Goal: Check status

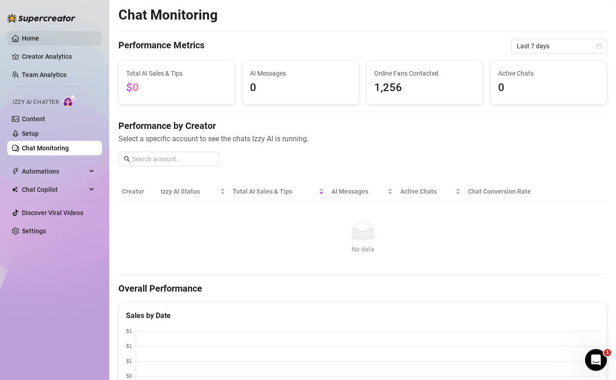
click at [39, 35] on link "Home" at bounding box center [30, 38] width 17 height 7
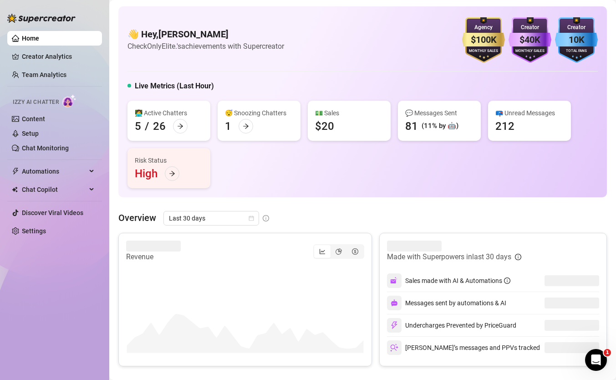
scroll to position [4, 0]
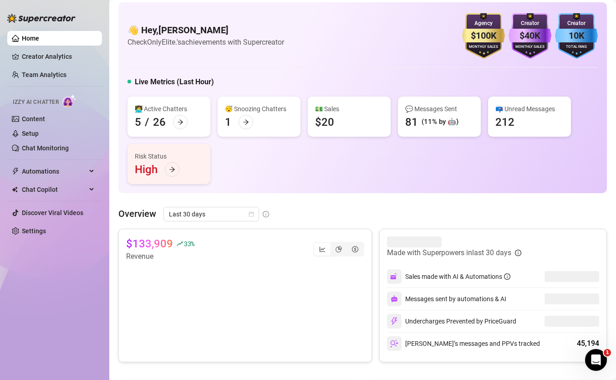
click at [313, 190] on div "👋 Hey, [PERSON_NAME] Check OnlyElite.'s achievements with Supercreator $100K Ag…" at bounding box center [362, 97] width 489 height 191
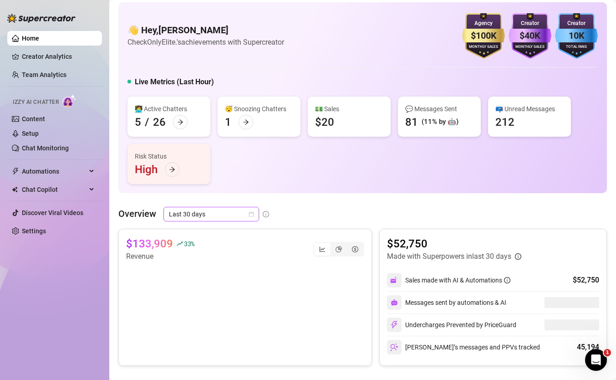
click at [254, 211] on div "Last 30 days" at bounding box center [212, 214] width 96 height 15
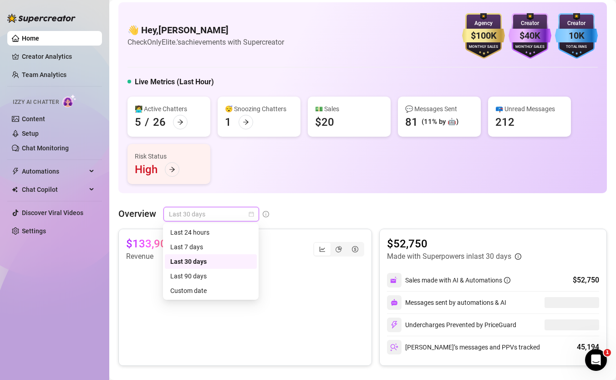
click at [358, 164] on div "👩‍💻 Active Chatters 5 / 26 😴 Snoozing Chatters 1 💵 Sales $20 💬 Messages Sent 81…" at bounding box center [363, 140] width 471 height 87
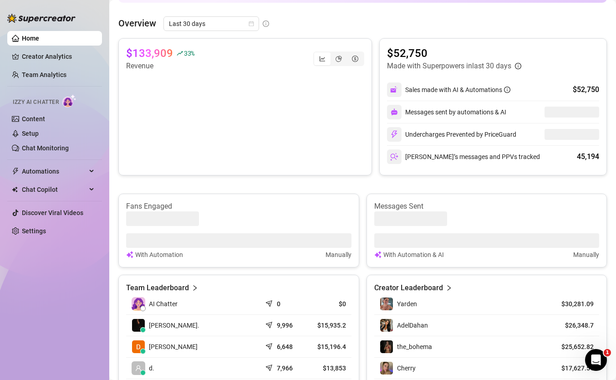
scroll to position [190, 0]
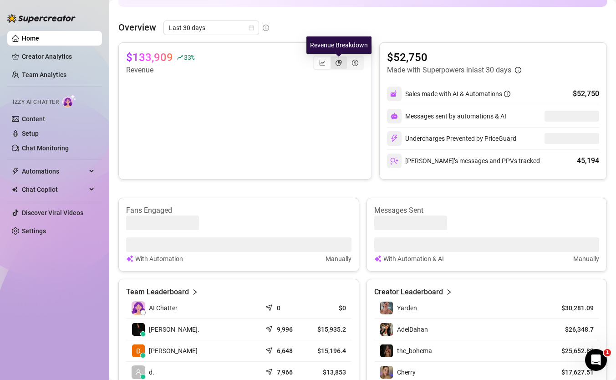
click at [339, 61] on icon "pie-chart" at bounding box center [339, 63] width 6 height 6
click at [333, 58] on input "segmented control" at bounding box center [333, 58] width 0 height 0
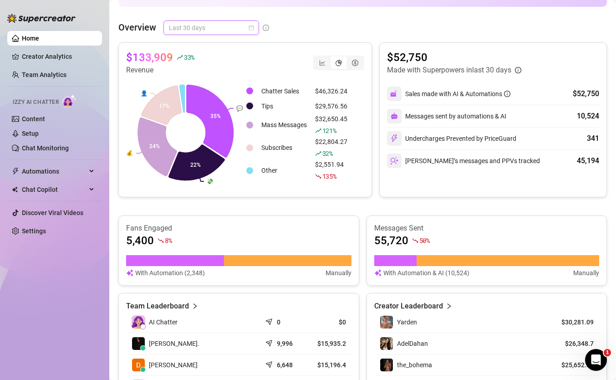
click at [221, 25] on span "Last 30 days" at bounding box center [211, 28] width 85 height 14
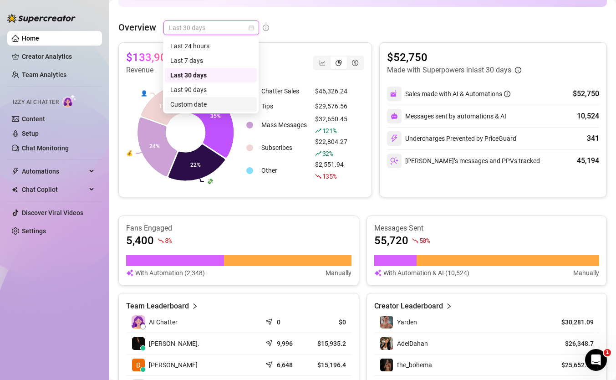
click at [215, 98] on div "Custom date" at bounding box center [211, 104] width 92 height 15
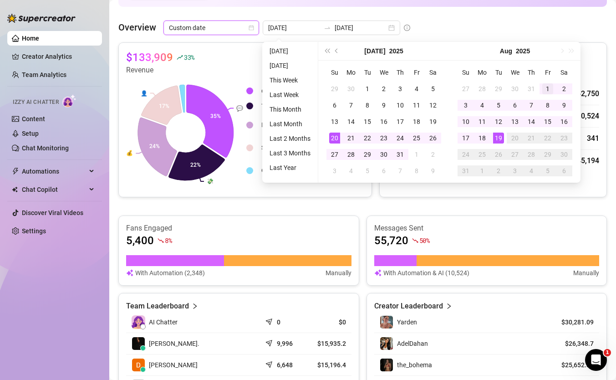
type input "[DATE]"
click at [550, 87] on div "1" at bounding box center [547, 88] width 11 height 11
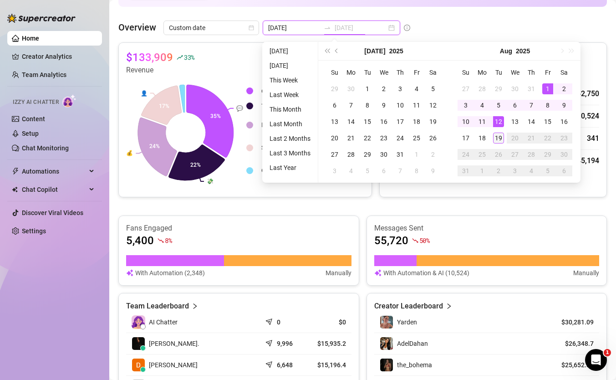
type input "[DATE]"
click at [500, 138] on div "19" at bounding box center [498, 138] width 11 height 11
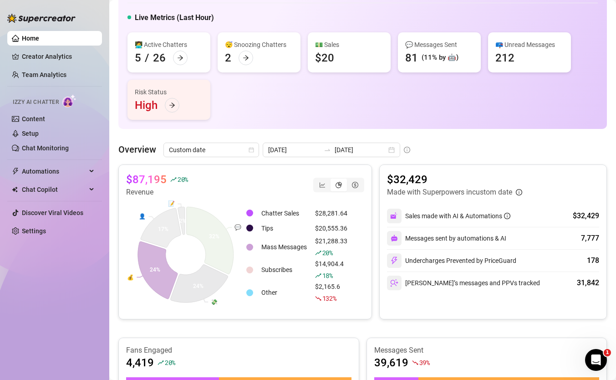
scroll to position [70, 0]
